Goal: Information Seeking & Learning: Learn about a topic

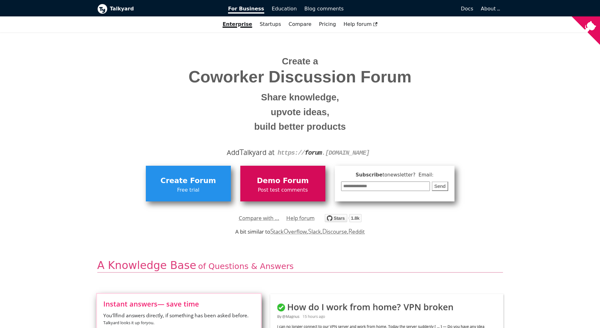
click at [308, 170] on link "Demo Forum Post test comments" at bounding box center [283, 182] width 85 height 35
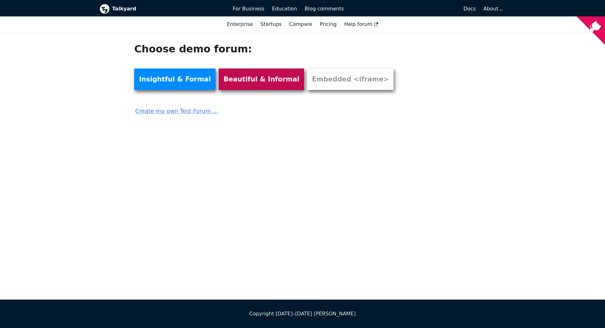
click at [246, 80] on link "Beautiful & Informal" at bounding box center [261, 78] width 85 height 21
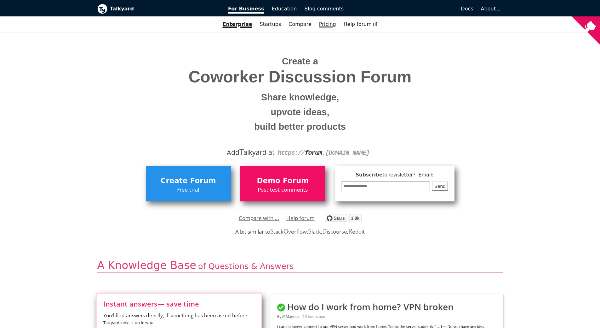
click at [322, 25] on link "Pricing" at bounding box center [328, 24] width 25 height 11
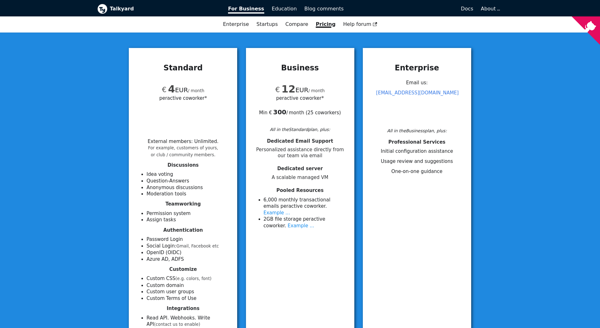
scroll to position [63, 0]
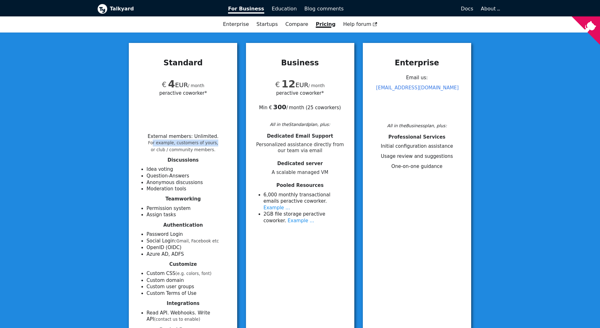
drag, startPoint x: 156, startPoint y: 144, endPoint x: 214, endPoint y: 143, distance: 58.0
click at [214, 143] on div "External members : Unlimited . For example, customers of yours, or club / commu…" at bounding box center [182, 143] width 93 height 20
click at [151, 160] on h4 "Discussions" at bounding box center [182, 160] width 93 height 6
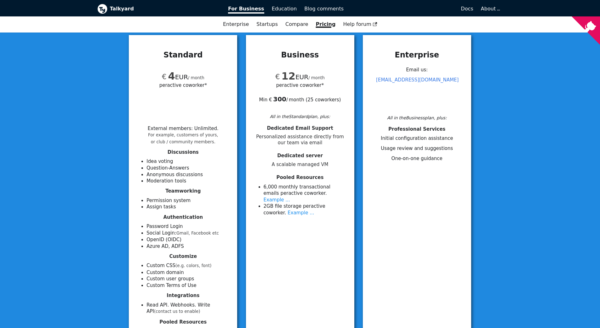
scroll to position [95, 0]
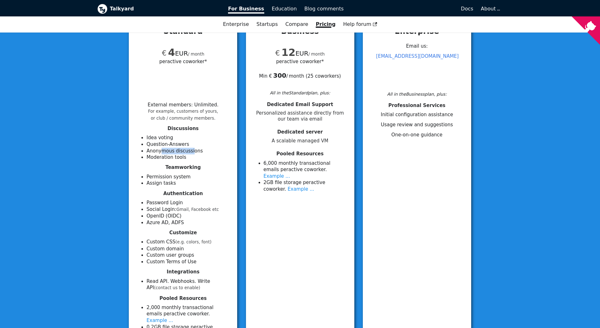
drag, startPoint x: 160, startPoint y: 149, endPoint x: 190, endPoint y: 149, distance: 30.0
click at [190, 149] on li "Anonymous discussions" at bounding box center [188, 151] width 83 height 7
drag, startPoint x: 158, startPoint y: 155, endPoint x: 181, endPoint y: 160, distance: 23.6
click at [181, 160] on li "Moderation tools" at bounding box center [188, 157] width 83 height 7
drag, startPoint x: 155, startPoint y: 177, endPoint x: 175, endPoint y: 182, distance: 20.7
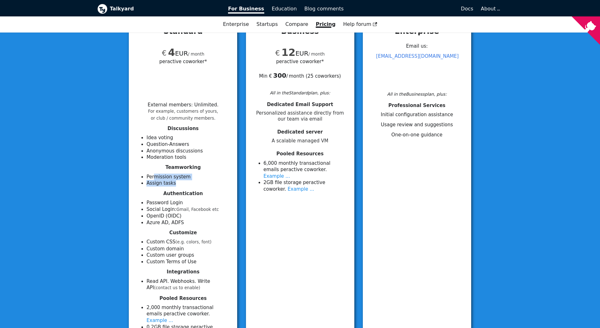
click at [175, 182] on ul "Permission system Assign tasks" at bounding box center [182, 179] width 93 height 13
drag, startPoint x: 185, startPoint y: 104, endPoint x: 212, endPoint y: 107, distance: 26.9
click at [212, 107] on li "External members : Unlimited . For example, customers of yours, or club / commu…" at bounding box center [183, 111] width 71 height 19
click at [215, 137] on li "Idea voting" at bounding box center [188, 137] width 83 height 7
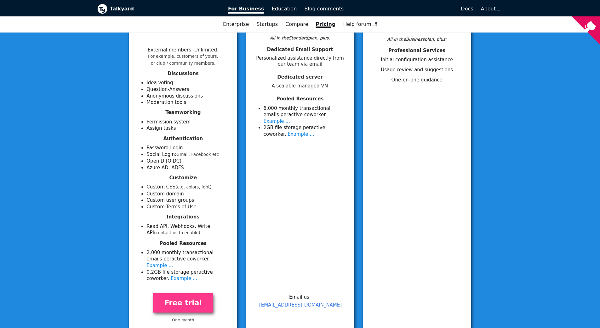
scroll to position [158, 0]
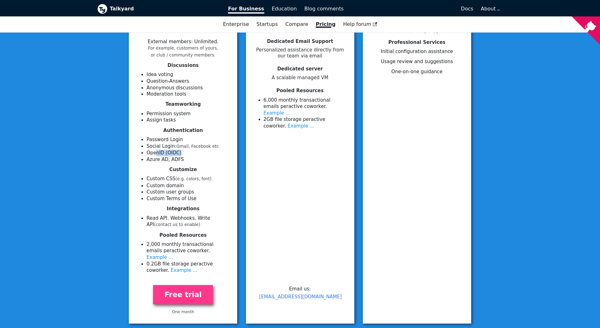
drag, startPoint x: 156, startPoint y: 153, endPoint x: 181, endPoint y: 155, distance: 25.0
click at [181, 155] on li "OpenID (OIDC)" at bounding box center [188, 152] width 83 height 7
drag, startPoint x: 149, startPoint y: 179, endPoint x: 173, endPoint y: 179, distance: 24.3
click at [173, 179] on li "Custom CSS   (e.g. colors, font)" at bounding box center [188, 178] width 83 height 7
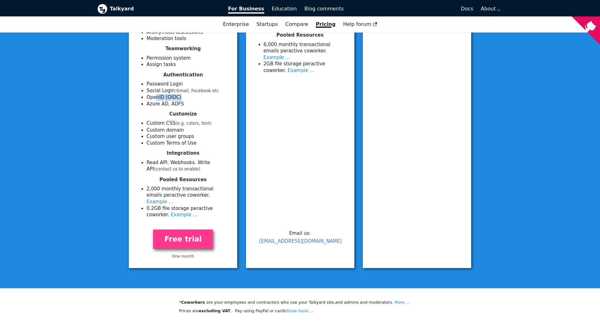
scroll to position [221, 0]
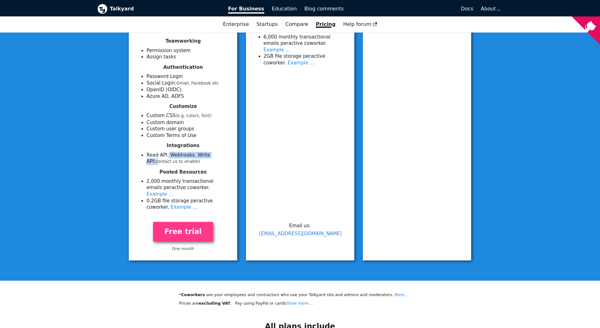
drag, startPoint x: 166, startPoint y: 155, endPoint x: 217, endPoint y: 157, distance: 51.1
click at [217, 157] on li "Read API. Webhooks. Write API (contact us to enable)" at bounding box center [188, 158] width 83 height 13
drag, startPoint x: 176, startPoint y: 173, endPoint x: 204, endPoint y: 172, distance: 28.4
click at [204, 172] on h4 "Pooled Resources" at bounding box center [182, 172] width 93 height 6
drag, startPoint x: 175, startPoint y: 180, endPoint x: 224, endPoint y: 178, distance: 49.5
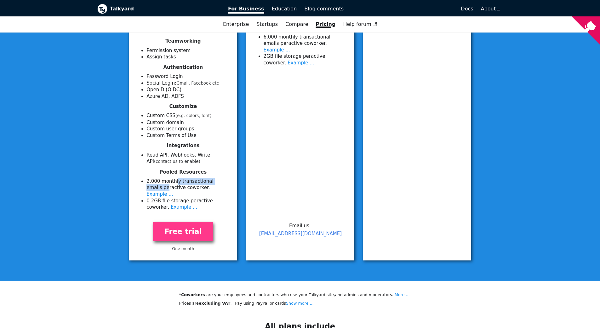
click at [224, 178] on li "2 ,000 monthly transactional emails per active coworker . Example ..." at bounding box center [188, 188] width 83 height 20
drag, startPoint x: 153, startPoint y: 189, endPoint x: 172, endPoint y: 186, distance: 19.5
click at [172, 186] on li "2 ,000 monthly transactional emails per active coworker . Example ..." at bounding box center [188, 188] width 83 height 20
drag, startPoint x: 173, startPoint y: 194, endPoint x: 234, endPoint y: 195, distance: 61.5
click at [234, 195] on div "Standard € 4 EUR / month per active coworker* External members : Unlimited . Fo…" at bounding box center [183, 76] width 108 height 366
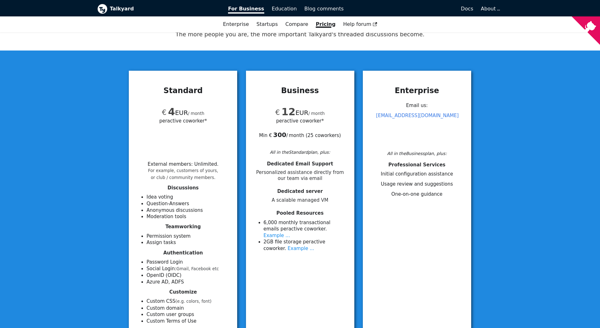
scroll to position [63, 0]
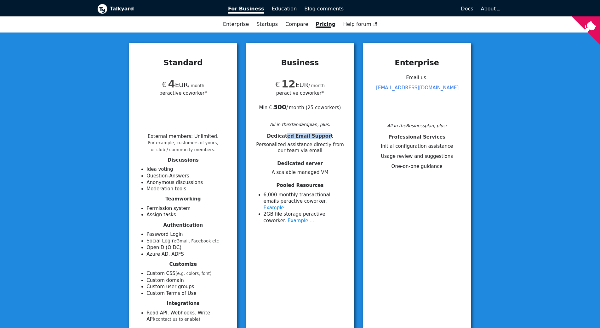
drag, startPoint x: 290, startPoint y: 138, endPoint x: 327, endPoint y: 136, distance: 37.2
click at [327, 136] on span "Dedicated Email Support" at bounding box center [300, 136] width 66 height 6
drag, startPoint x: 274, startPoint y: 144, endPoint x: 330, endPoint y: 146, distance: 55.5
click at [330, 146] on span "Personalized assistance directly from our team via email" at bounding box center [300, 148] width 93 height 12
drag, startPoint x: 281, startPoint y: 159, endPoint x: 327, endPoint y: 159, distance: 46.0
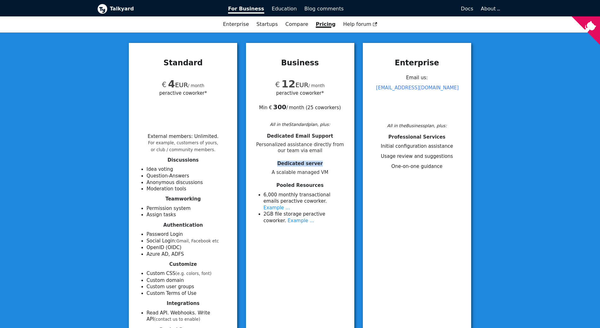
click at [327, 159] on div "Dedicated Email Support Personalized assistance directly from our team via emai…" at bounding box center [300, 178] width 93 height 91
drag, startPoint x: 276, startPoint y: 169, endPoint x: 323, endPoint y: 169, distance: 47.0
click at [323, 169] on span "A scalable managed VM" at bounding box center [300, 172] width 93 height 6
drag, startPoint x: 281, startPoint y: 182, endPoint x: 327, endPoint y: 182, distance: 46.7
click at [327, 182] on h4 "Pooled Resources" at bounding box center [300, 185] width 93 height 6
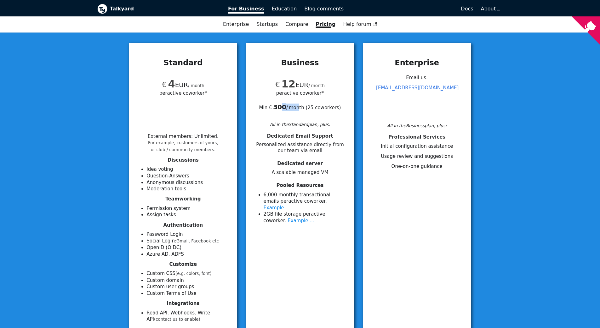
drag, startPoint x: 283, startPoint y: 108, endPoint x: 300, endPoint y: 108, distance: 16.7
click at [299, 108] on div "Min € 300  / month ( 25 coworkers )" at bounding box center [300, 103] width 93 height 14
click at [311, 108] on div "Min € 300  / month ( 25 coworkers )" at bounding box center [300, 103] width 93 height 14
drag, startPoint x: 310, startPoint y: 109, endPoint x: 339, endPoint y: 110, distance: 29.4
click at [339, 110] on div "Min € 300  / month ( 25 coworkers )" at bounding box center [300, 103] width 93 height 14
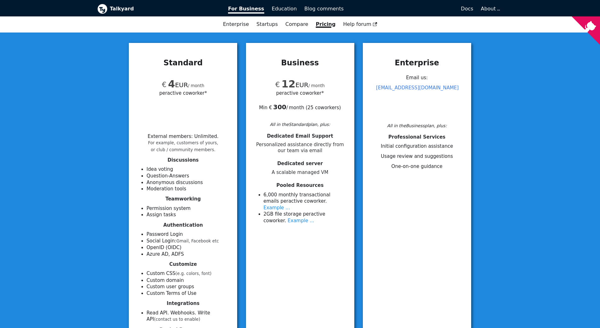
click at [305, 117] on div "€ 12 EUR / month per active coworker* Min € 300  / month ( 25 coworkers )" at bounding box center [300, 96] width 93 height 48
drag, startPoint x: 307, startPoint y: 127, endPoint x: 326, endPoint y: 126, distance: 18.3
click at [326, 126] on div "All in the Standard plan, plus:" at bounding box center [300, 124] width 93 height 7
drag, startPoint x: 263, startPoint y: 107, endPoint x: 337, endPoint y: 106, distance: 74.4
click at [337, 106] on div "Min € 300  / month ( 25 coworkers )" at bounding box center [300, 103] width 93 height 14
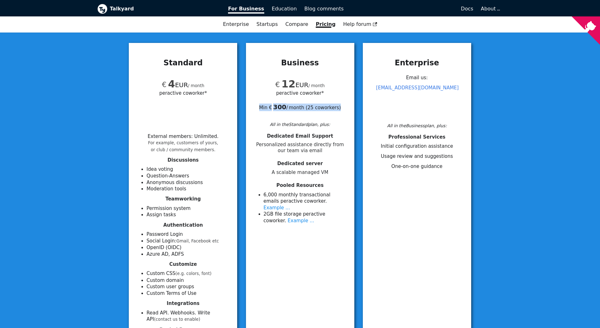
click at [321, 117] on div "€ 12 EUR / month per active coworker* Min € 300  / month ( 25 coworkers )" at bounding box center [300, 96] width 93 height 48
drag, startPoint x: 180, startPoint y: 93, endPoint x: 204, endPoint y: 95, distance: 23.7
click at [204, 95] on span "per active coworker*" at bounding box center [183, 92] width 48 height 7
click at [171, 103] on div "€ 4 EUR / month per active coworker*" at bounding box center [182, 96] width 93 height 48
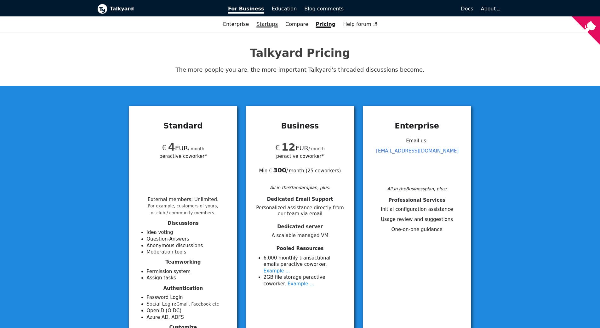
click at [270, 25] on link "Startups" at bounding box center [267, 24] width 29 height 11
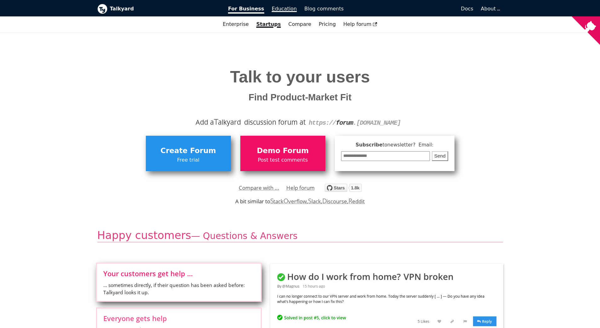
click at [289, 9] on span "Education" at bounding box center [284, 9] width 25 height 6
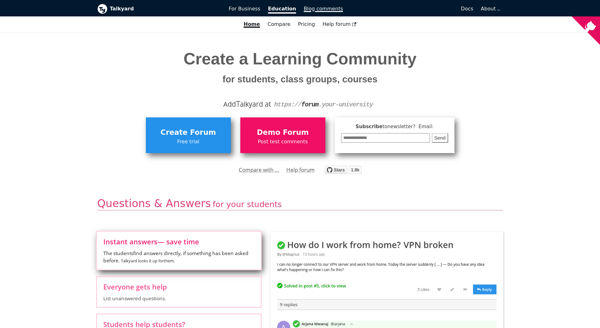
click at [316, 7] on span "Blog comments" at bounding box center [323, 9] width 39 height 6
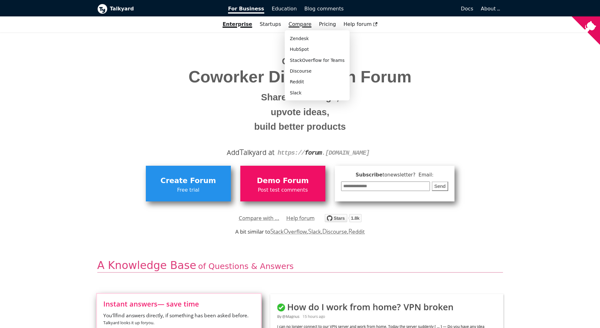
click at [292, 23] on link "Compare" at bounding box center [300, 24] width 23 height 6
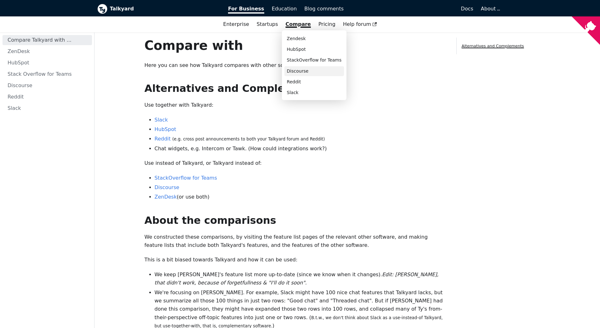
click at [296, 70] on link "Discourse" at bounding box center [315, 71] width 60 height 10
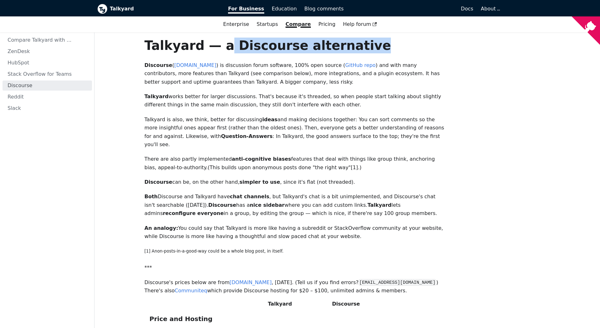
drag, startPoint x: 304, startPoint y: 46, endPoint x: 368, endPoint y: 45, distance: 64.0
click at [368, 45] on h1 "Talkyard — a Discourse alternative" at bounding box center [296, 46] width 302 height 16
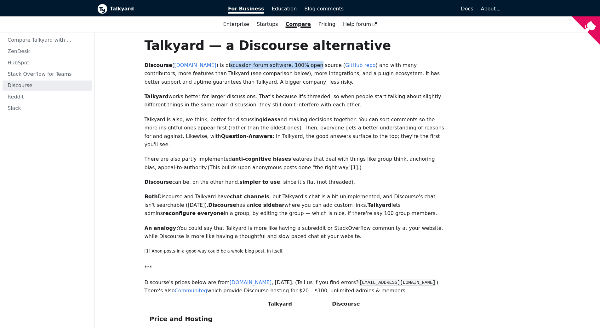
drag, startPoint x: 223, startPoint y: 68, endPoint x: 305, endPoint y: 65, distance: 81.4
click at [305, 65] on p "Discourse ( www.discourse.org ) is discussion forum software, 100% open source …" at bounding box center [296, 73] width 302 height 25
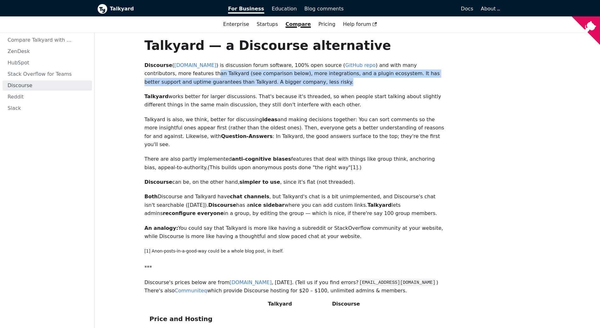
drag, startPoint x: 168, startPoint y: 74, endPoint x: 261, endPoint y: 81, distance: 93.2
click at [261, 81] on p "Discourse ( www.discourse.org ) is discussion forum software, 100% open source …" at bounding box center [296, 73] width 302 height 25
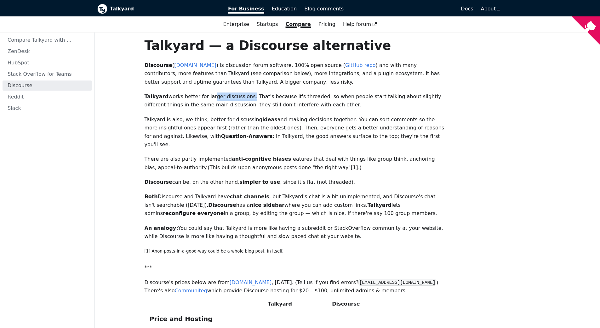
drag, startPoint x: 204, startPoint y: 96, endPoint x: 239, endPoint y: 96, distance: 35.0
click at [239, 96] on p "Talkyard works better for larger discussions. That's because it's threaded, so …" at bounding box center [296, 100] width 302 height 17
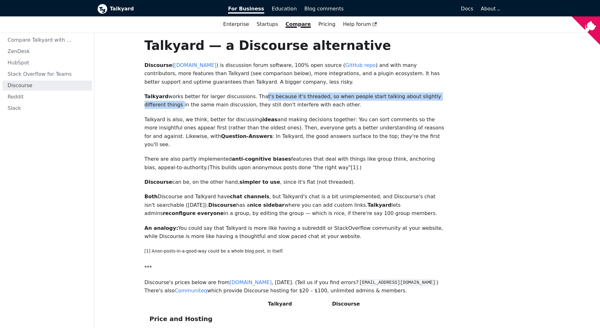
drag, startPoint x: 246, startPoint y: 96, endPoint x: 436, endPoint y: 98, distance: 190.4
click at [436, 98] on p "Talkyard works better for larger discussions. That's because it's threaded, so …" at bounding box center [296, 100] width 302 height 17
drag, startPoint x: 155, startPoint y: 103, endPoint x: 299, endPoint y: 104, distance: 144.1
click at [299, 104] on p "Talkyard works better for larger discussions. That's because it's threaded, so …" at bounding box center [296, 100] width 302 height 17
click at [305, 105] on p "Talkyard works better for larger discussions. That's because it's threaded, so …" at bounding box center [296, 100] width 302 height 17
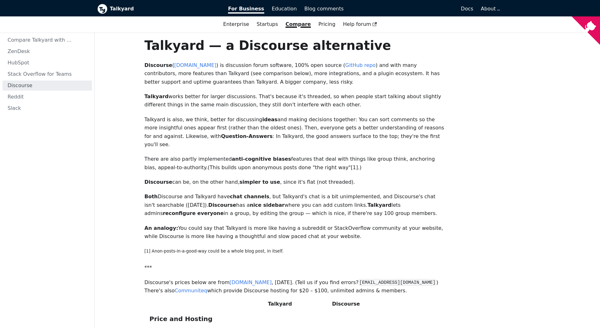
scroll to position [32, 0]
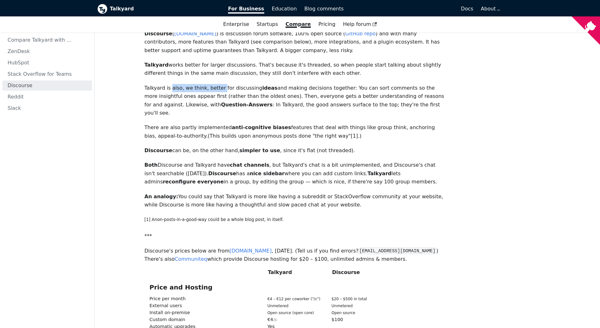
drag, startPoint x: 169, startPoint y: 87, endPoint x: 216, endPoint y: 91, distance: 46.5
click at [216, 91] on p "Talkyard is also, we think, better for discussing ideas and making decisions to…" at bounding box center [296, 100] width 302 height 33
click at [186, 86] on p "Talkyard is also, we think, better for discussing ideas and making decisions to…" at bounding box center [296, 100] width 302 height 33
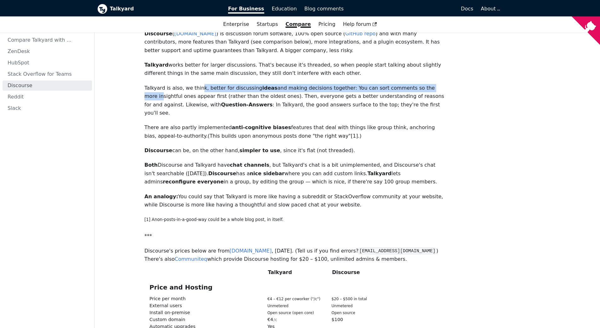
drag, startPoint x: 195, startPoint y: 88, endPoint x: 417, endPoint y: 91, distance: 221.6
click at [417, 91] on p "Talkyard is also, we think, better for discussing ideas and making decisions to…" at bounding box center [296, 100] width 302 height 33
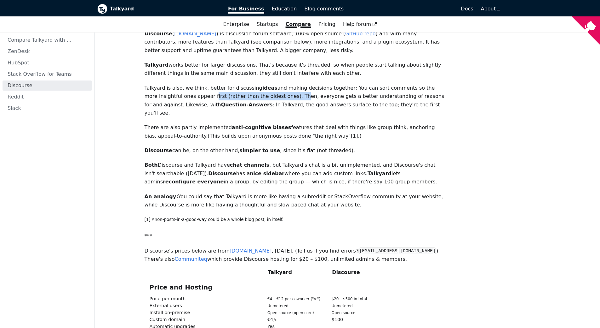
drag, startPoint x: 173, startPoint y: 95, endPoint x: 252, endPoint y: 97, distance: 79.5
click at [252, 97] on p "Talkyard is also, we think, better for discussing ideas and making decisions to…" at bounding box center [296, 100] width 302 height 33
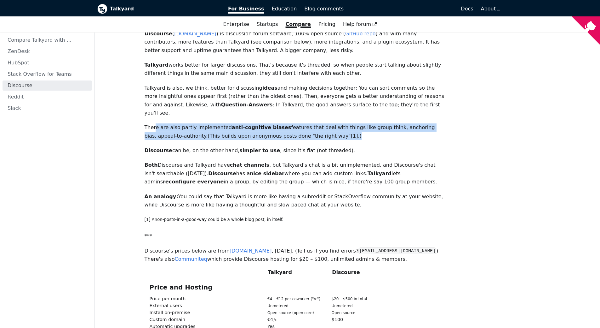
drag, startPoint x: 156, startPoint y: 118, endPoint x: 335, endPoint y: 128, distance: 179.3
click at [335, 128] on p "There are also partly implemented anti-cognitive biases features that deal with…" at bounding box center [296, 131] width 302 height 17
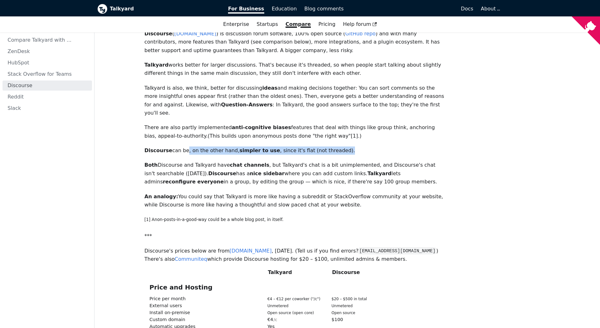
drag, startPoint x: 182, startPoint y: 143, endPoint x: 337, endPoint y: 142, distance: 155.7
click at [337, 146] on p "Discourse can be, on the other hand, simpler to use , since it's flat (not thre…" at bounding box center [296, 150] width 302 height 8
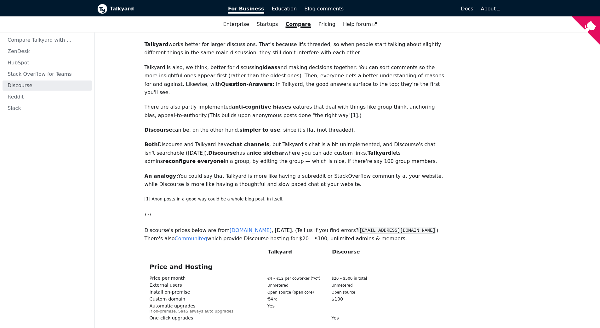
scroll to position [63, 0]
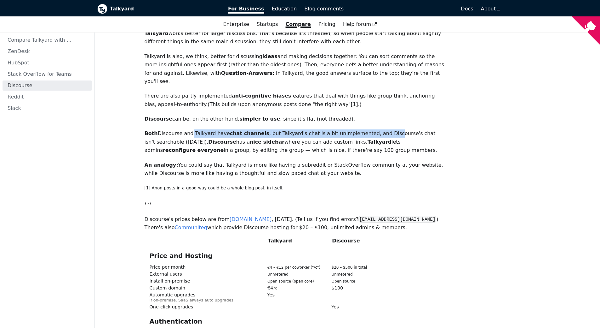
drag, startPoint x: 185, startPoint y: 125, endPoint x: 370, endPoint y: 128, distance: 185.7
click at [370, 129] on p "Both Discourse and Talkyard have chat channels , but Talkyard's chat is a bit u…" at bounding box center [296, 141] width 302 height 25
drag, startPoint x: 290, startPoint y: 123, endPoint x: 336, endPoint y: 127, distance: 45.9
click at [336, 129] on p "Both Discourse and Talkyard have chat channels , but Talkyard's chat is a bit u…" at bounding box center [296, 141] width 302 height 25
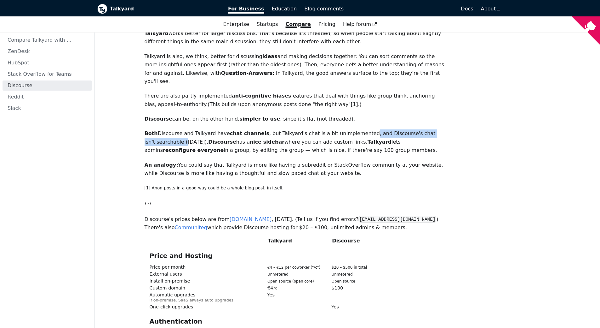
drag, startPoint x: 349, startPoint y: 125, endPoint x: 437, endPoint y: 125, distance: 87.9
click at [437, 129] on p "Both Discourse and Talkyard have chat channels , but Talkyard's chat is a bit u…" at bounding box center [296, 141] width 302 height 25
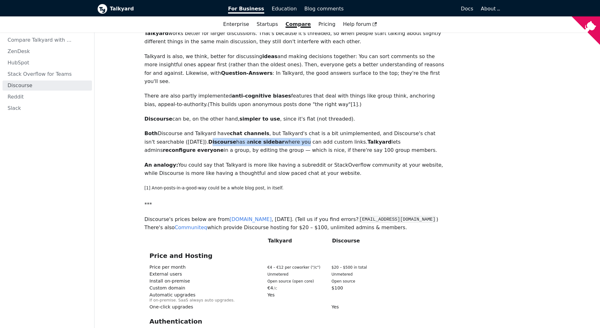
drag, startPoint x: 161, startPoint y: 132, endPoint x: 246, endPoint y: 134, distance: 84.2
click at [246, 134] on p "Both Discourse and Talkyard have chat channels , but Talkyard's chat is a bit u…" at bounding box center [296, 141] width 302 height 25
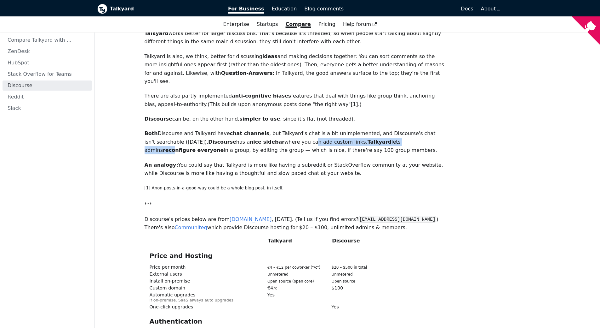
drag, startPoint x: 252, startPoint y: 131, endPoint x: 357, endPoint y: 132, distance: 105.0
click at [357, 132] on p "Both Discourse and Talkyard have chat channels , but Talkyard's chat is a bit u…" at bounding box center [296, 141] width 302 height 25
click at [284, 8] on span "Education" at bounding box center [284, 9] width 25 height 6
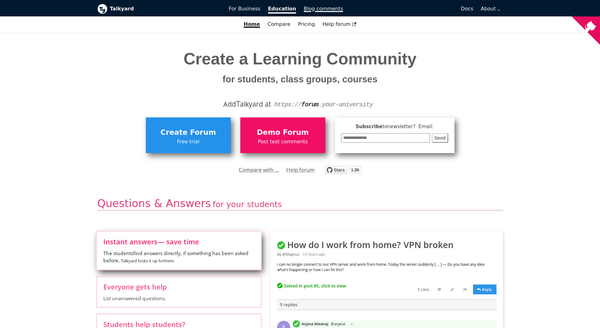
click at [311, 10] on span "Blog comments" at bounding box center [323, 9] width 39 height 6
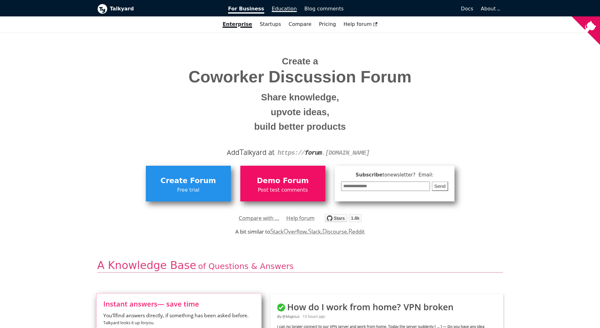
click at [288, 10] on span "Education" at bounding box center [284, 9] width 25 height 6
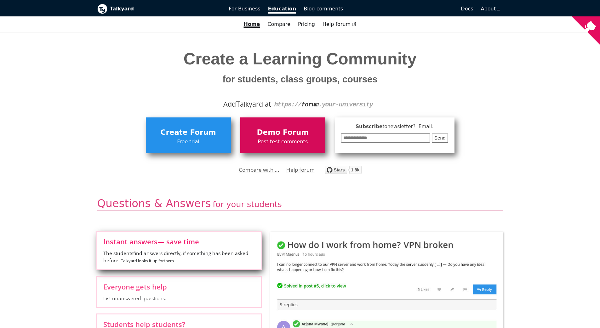
click at [292, 129] on span "Demo Forum" at bounding box center [283, 132] width 79 height 12
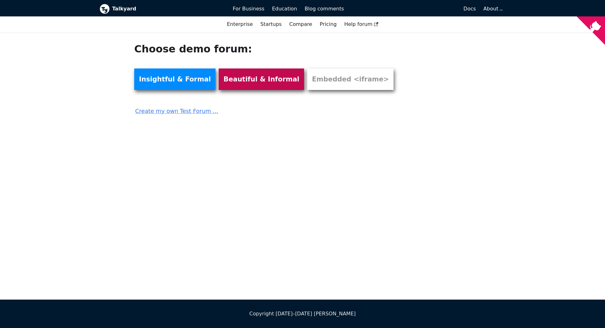
click at [241, 78] on link "Beautiful & Informal" at bounding box center [261, 78] width 85 height 21
